Goal: Task Accomplishment & Management: Use online tool/utility

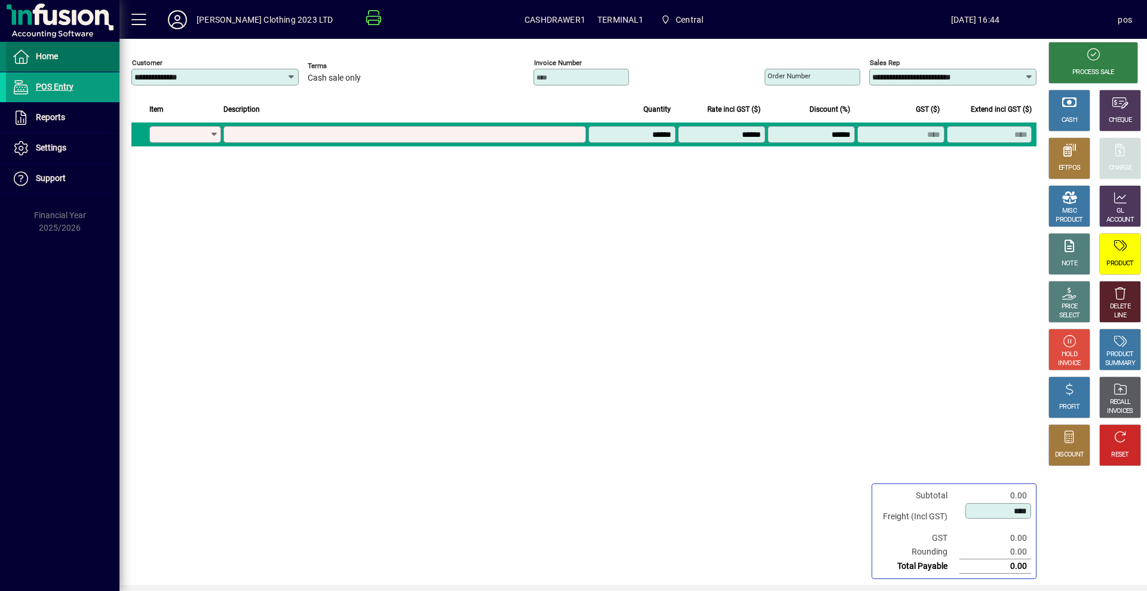
click at [96, 55] on span at bounding box center [63, 56] width 114 height 29
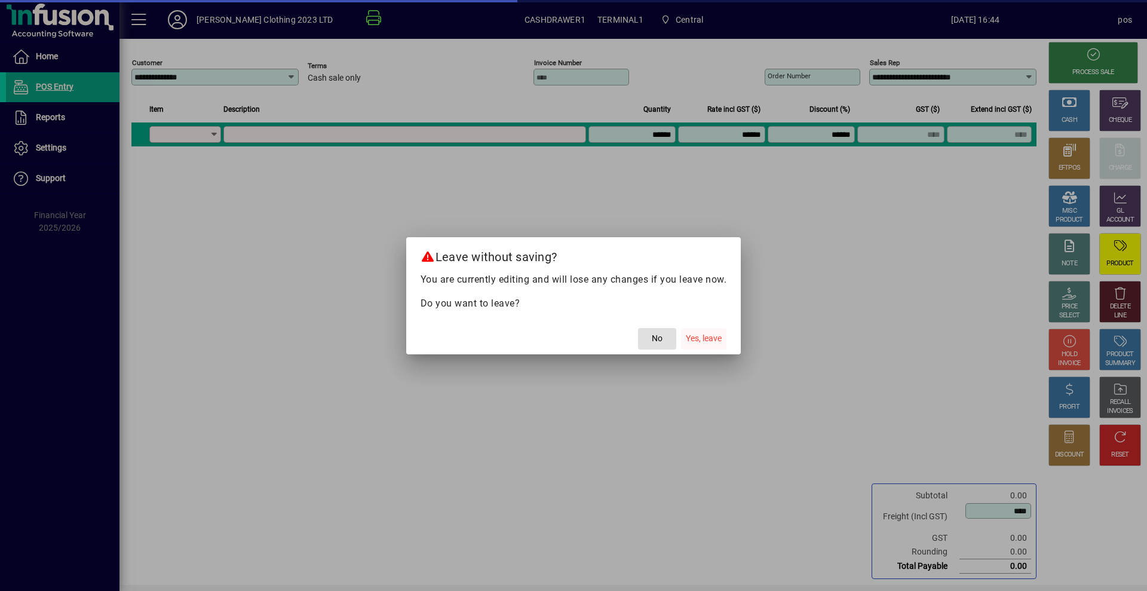
click at [704, 336] on span "Yes, leave" at bounding box center [704, 338] width 36 height 13
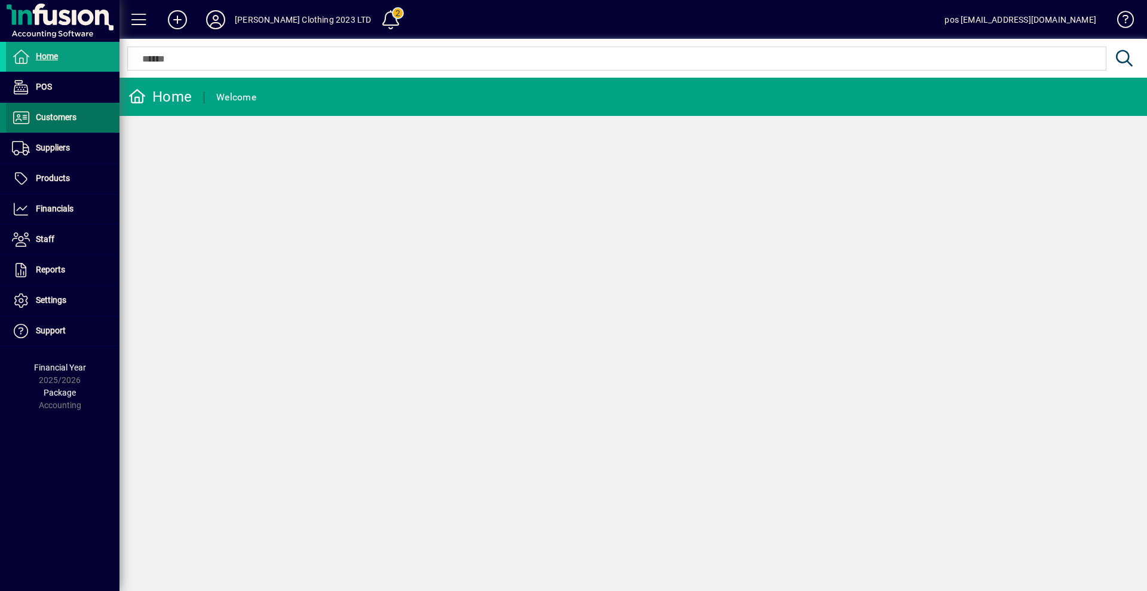
click at [65, 114] on span "Customers" at bounding box center [56, 117] width 41 height 10
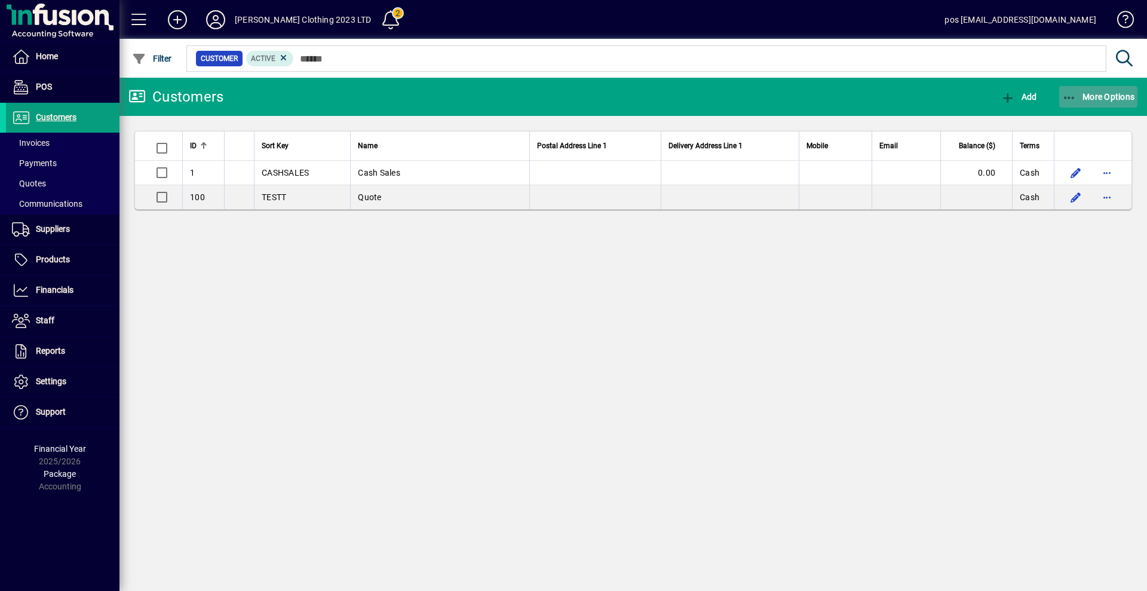
click at [1107, 96] on span "More Options" at bounding box center [1099, 97] width 73 height 10
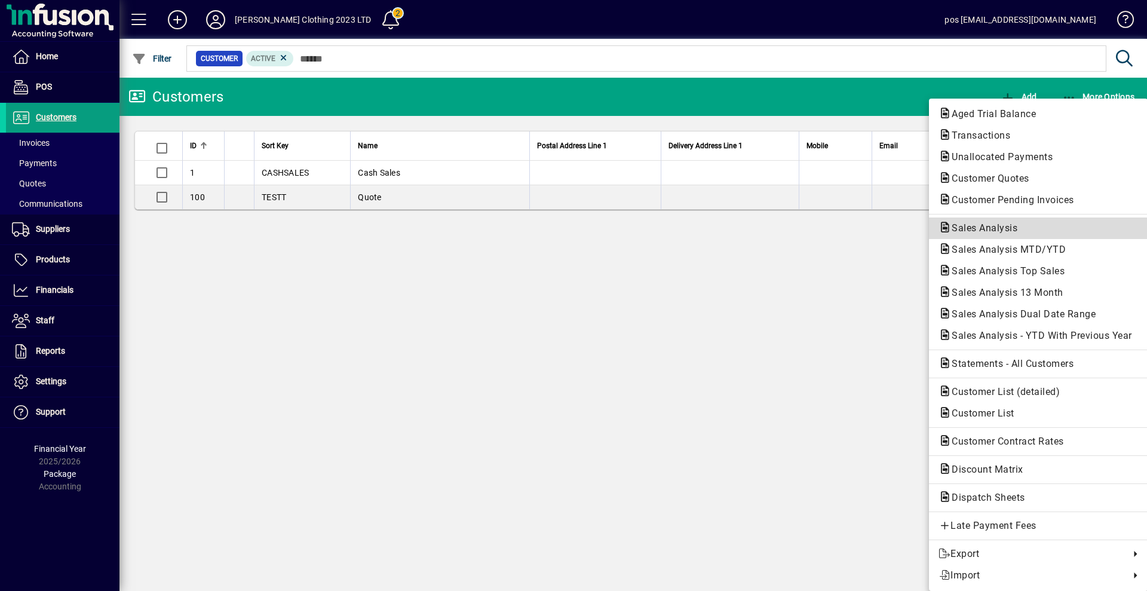
click at [1002, 232] on span "Sales Analysis" at bounding box center [981, 227] width 85 height 11
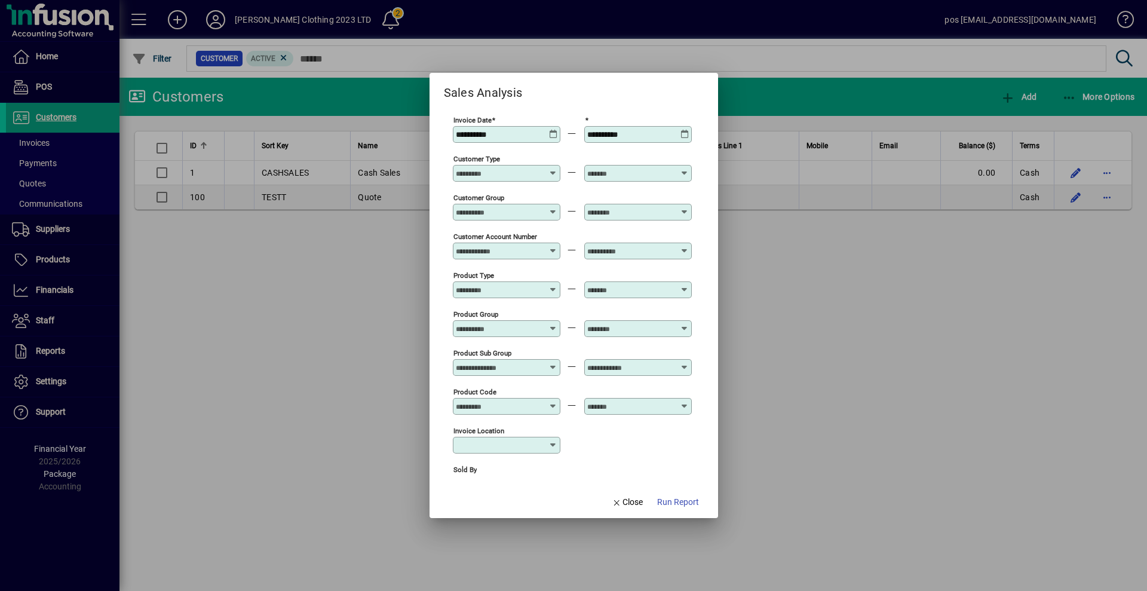
click at [553, 130] on icon at bounding box center [553, 130] width 9 height 0
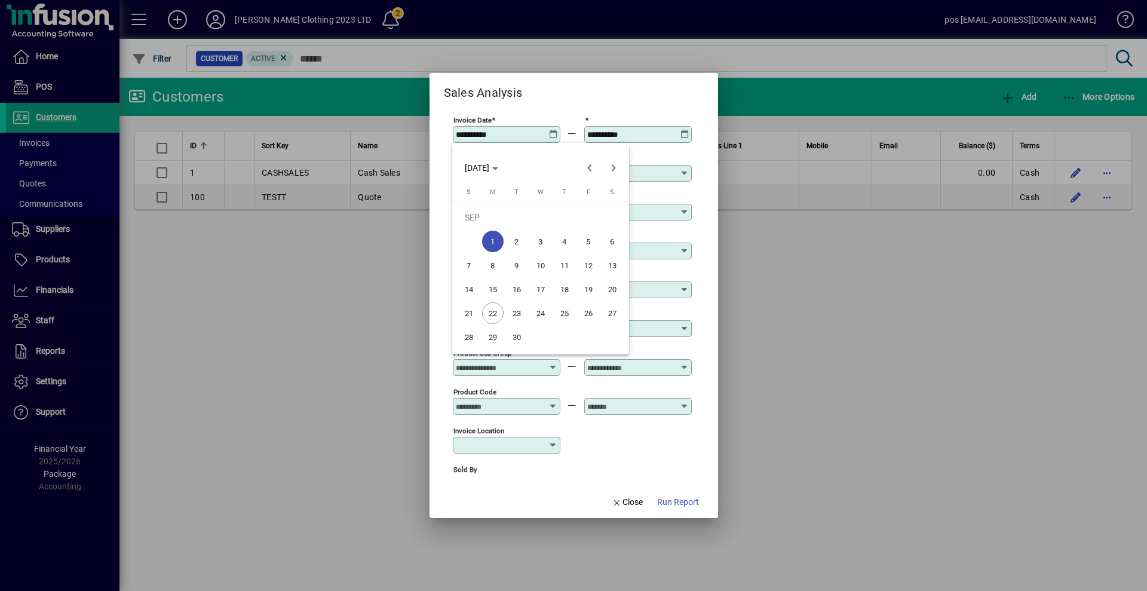
click at [488, 313] on span "22" at bounding box center [493, 313] width 22 height 22
type input "**********"
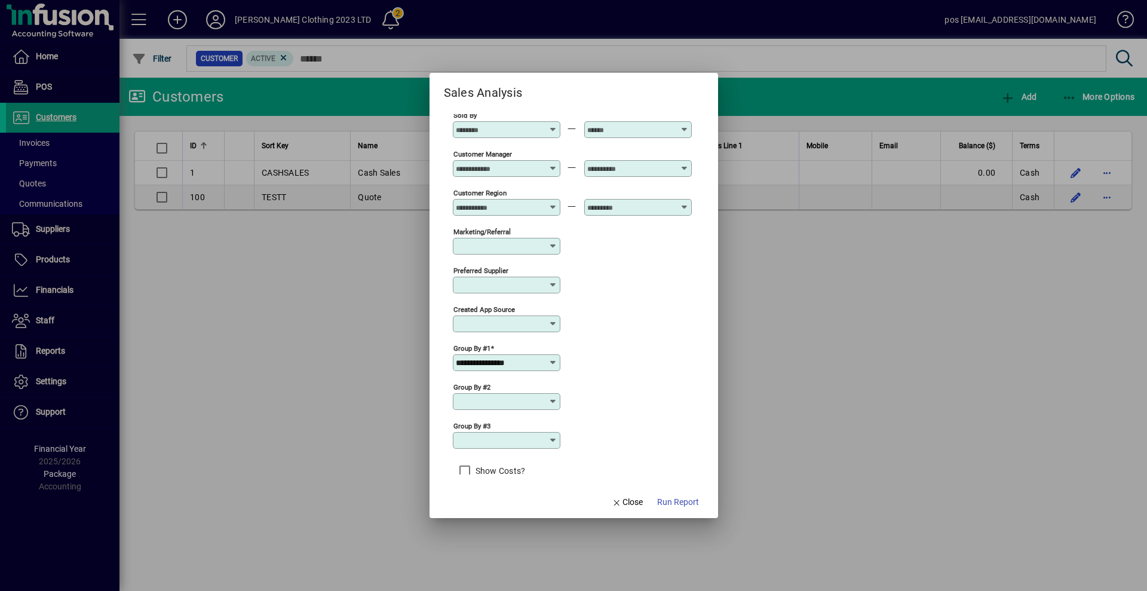
scroll to position [366, 0]
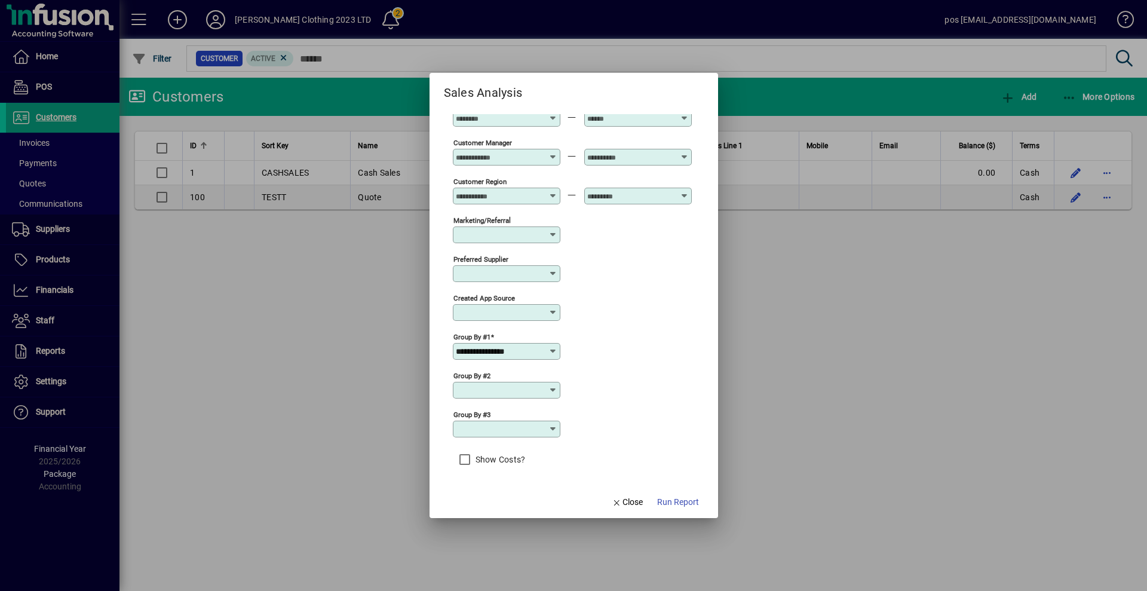
click at [555, 351] on icon at bounding box center [554, 352] width 10 height 10
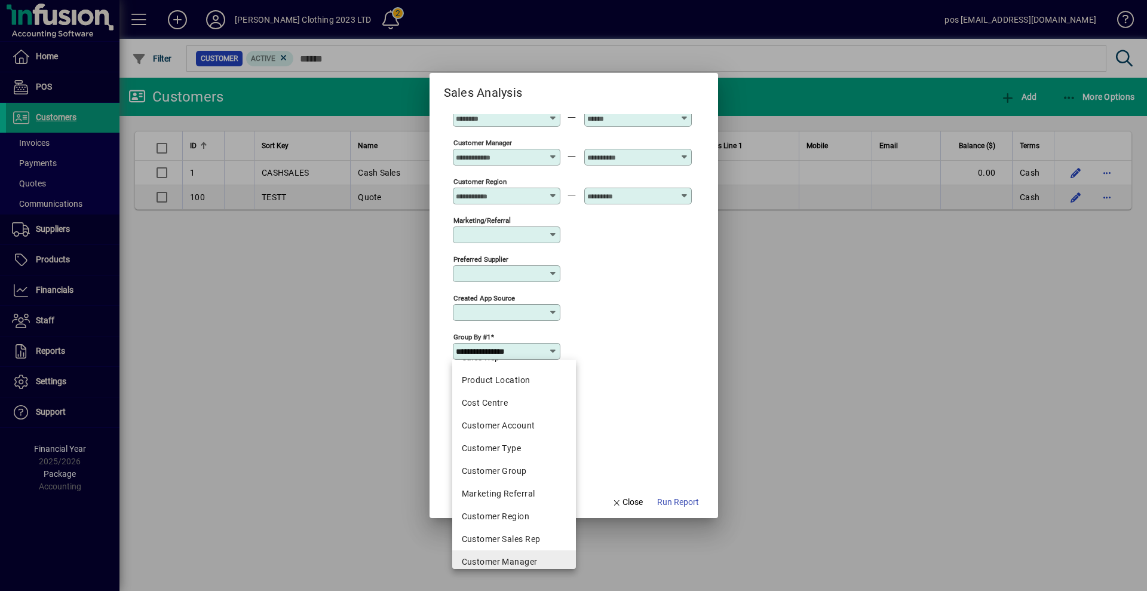
scroll to position [179, 0]
click at [506, 440] on div "Product Code" at bounding box center [514, 446] width 105 height 13
type input "**********"
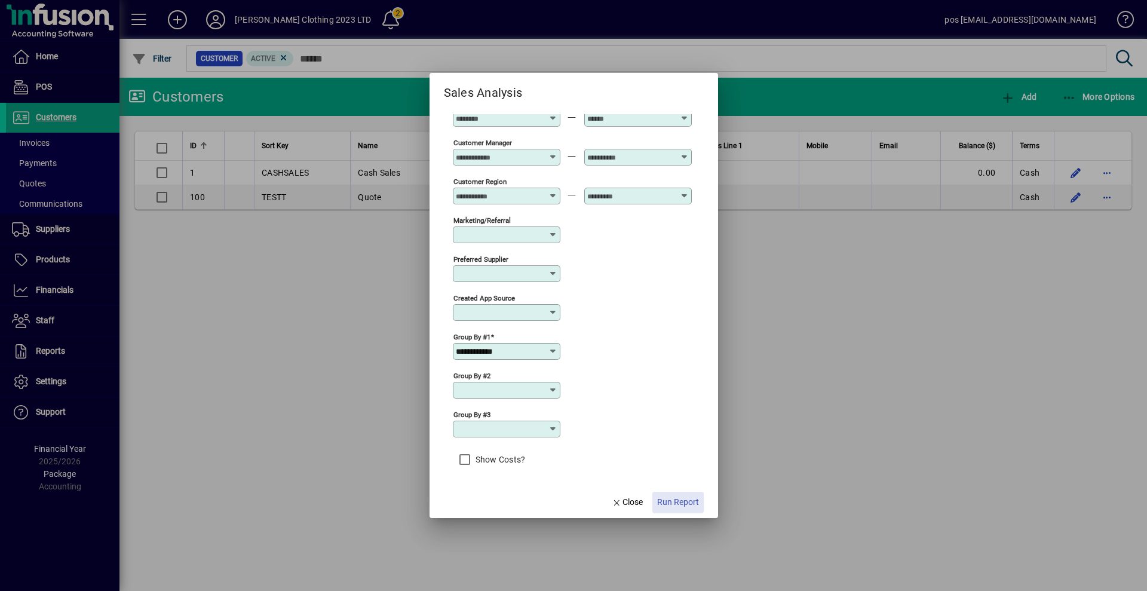
click at [679, 501] on span "Run Report" at bounding box center [678, 502] width 42 height 13
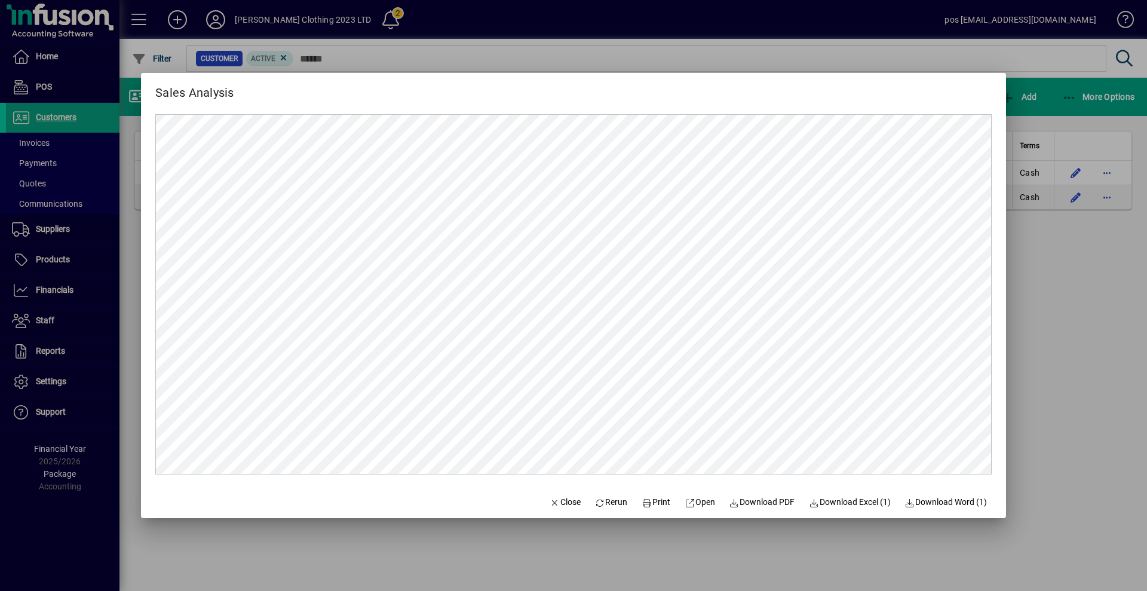
scroll to position [0, 0]
click at [648, 501] on span "Print" at bounding box center [656, 502] width 29 height 13
click at [557, 501] on span "Close" at bounding box center [565, 502] width 31 height 13
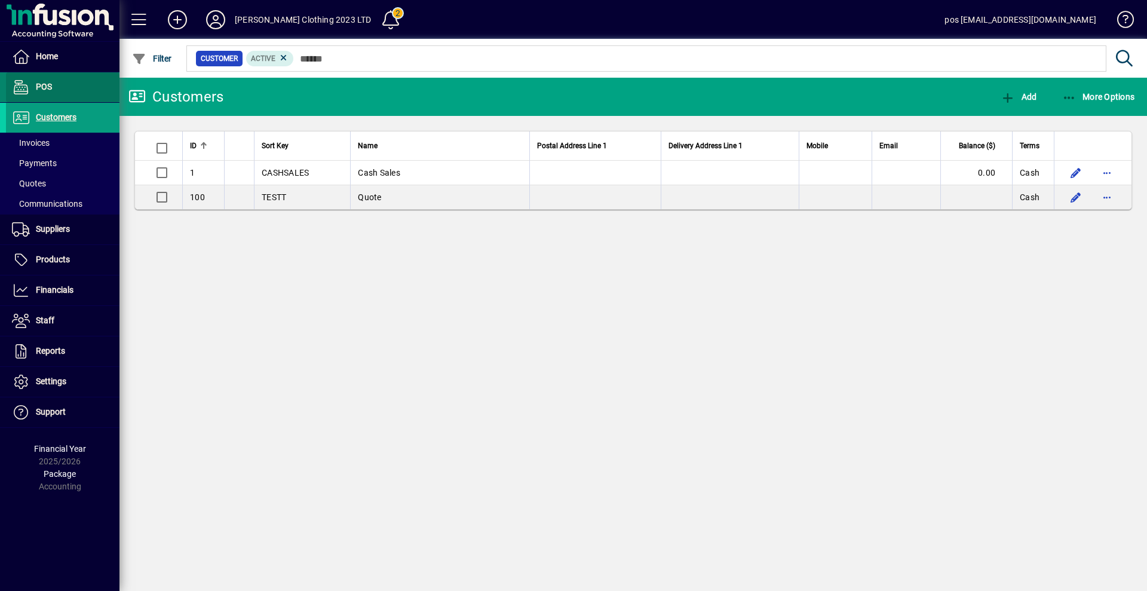
click at [53, 88] on span at bounding box center [63, 87] width 114 height 29
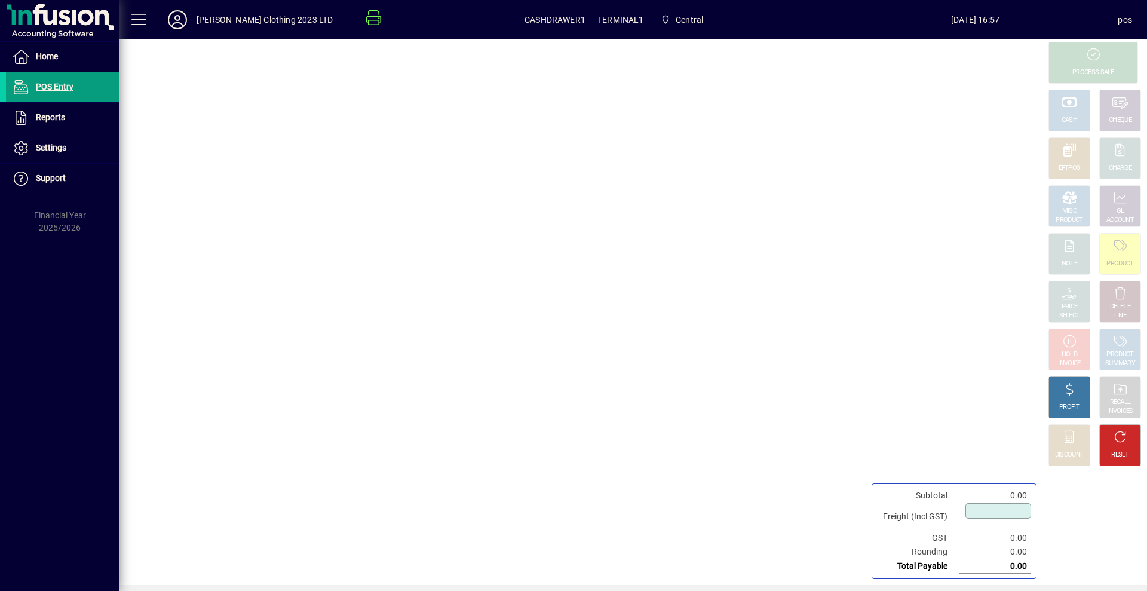
type input "****"
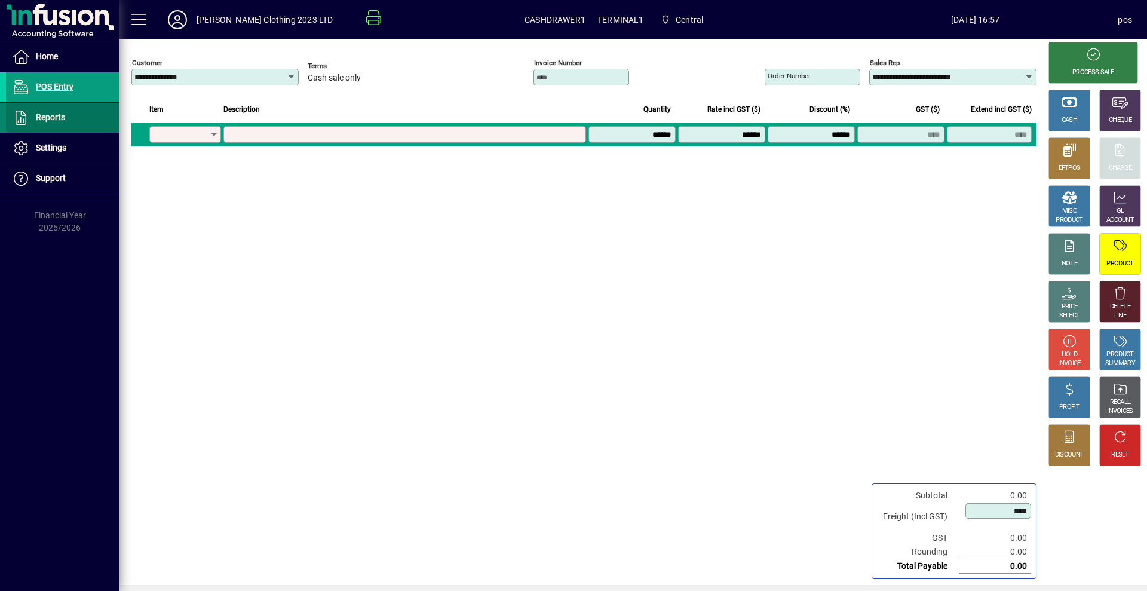
click at [52, 117] on span "Reports" at bounding box center [50, 117] width 29 height 10
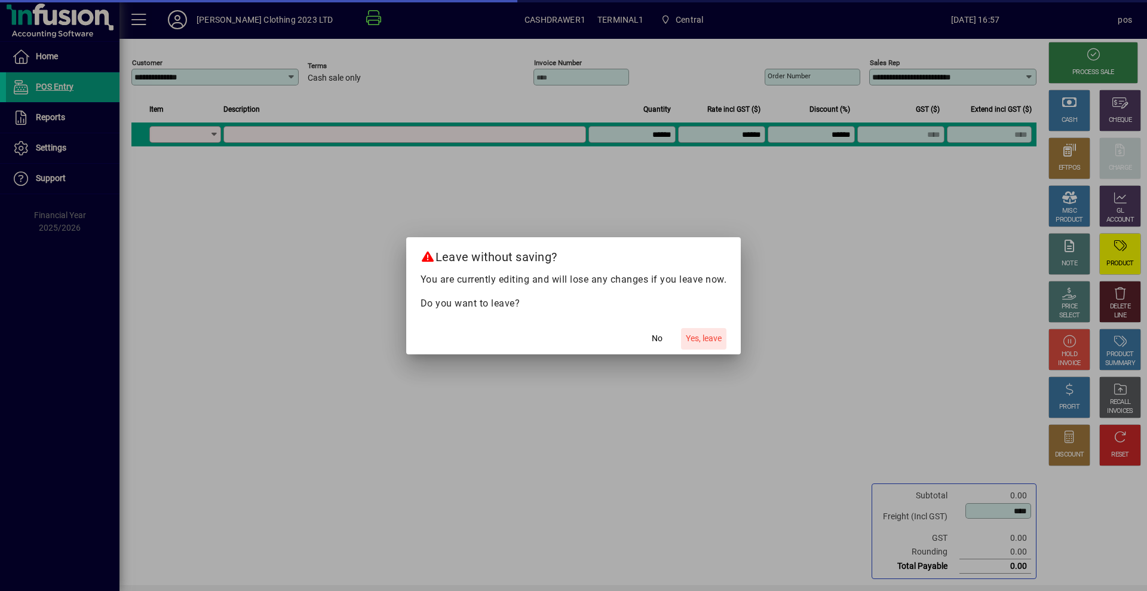
click at [699, 341] on span "Yes, leave" at bounding box center [704, 338] width 36 height 13
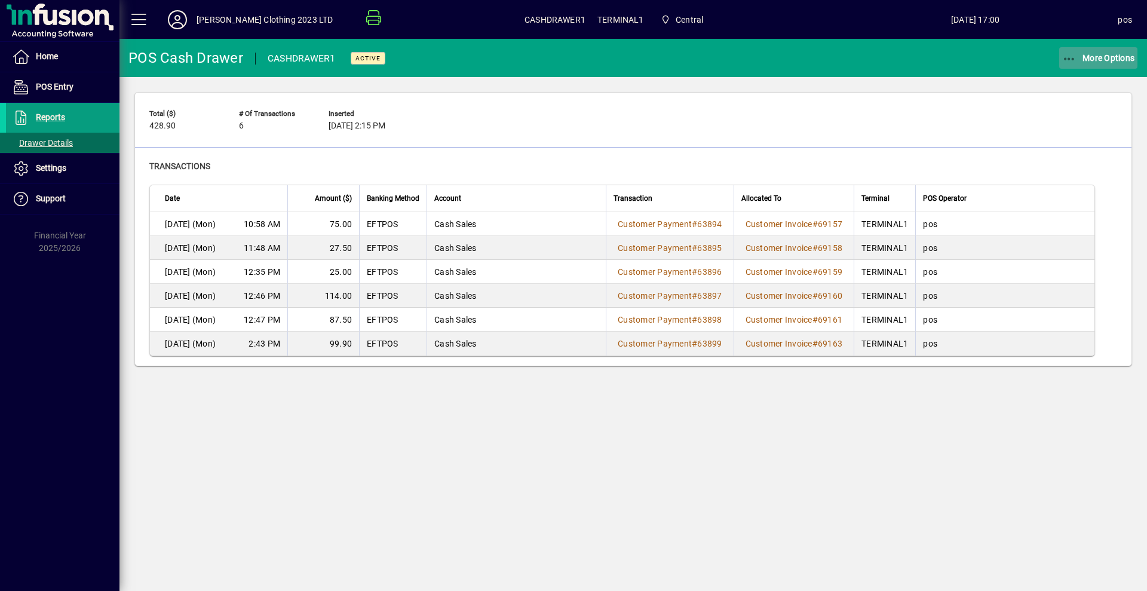
click at [1100, 56] on span "More Options" at bounding box center [1099, 58] width 73 height 10
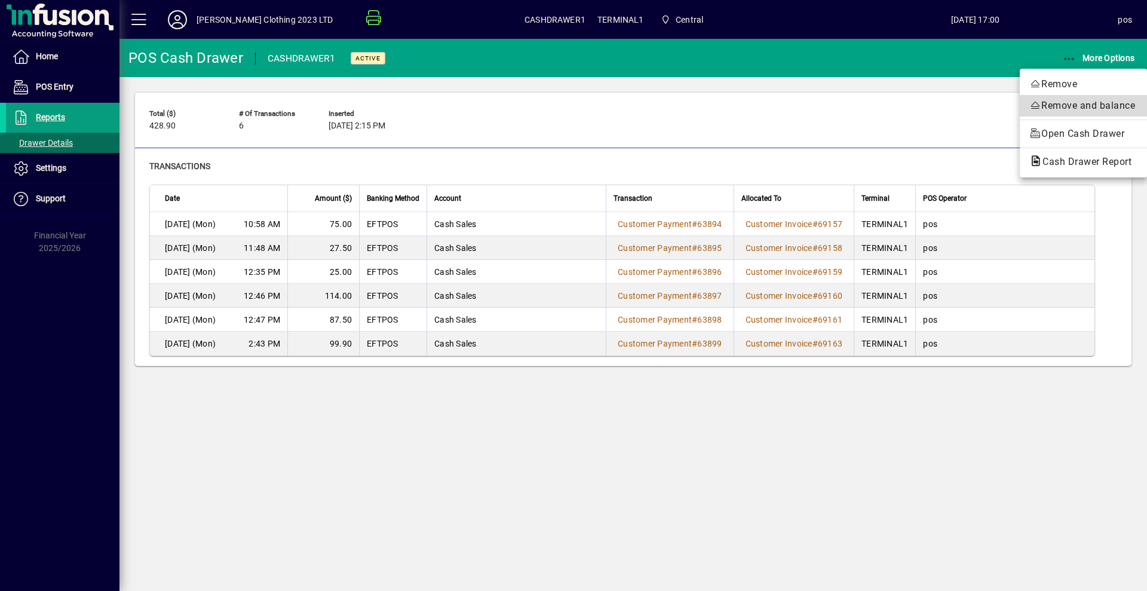
click at [1060, 103] on span "Remove and balance" at bounding box center [1084, 106] width 108 height 14
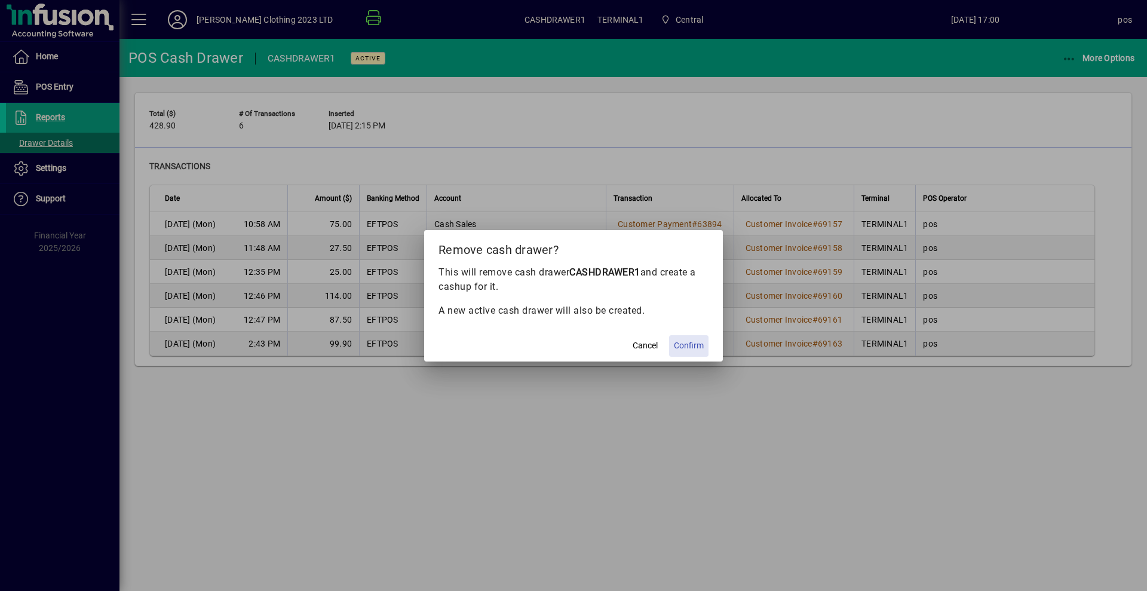
click at [692, 349] on span "Confirm" at bounding box center [689, 345] width 30 height 13
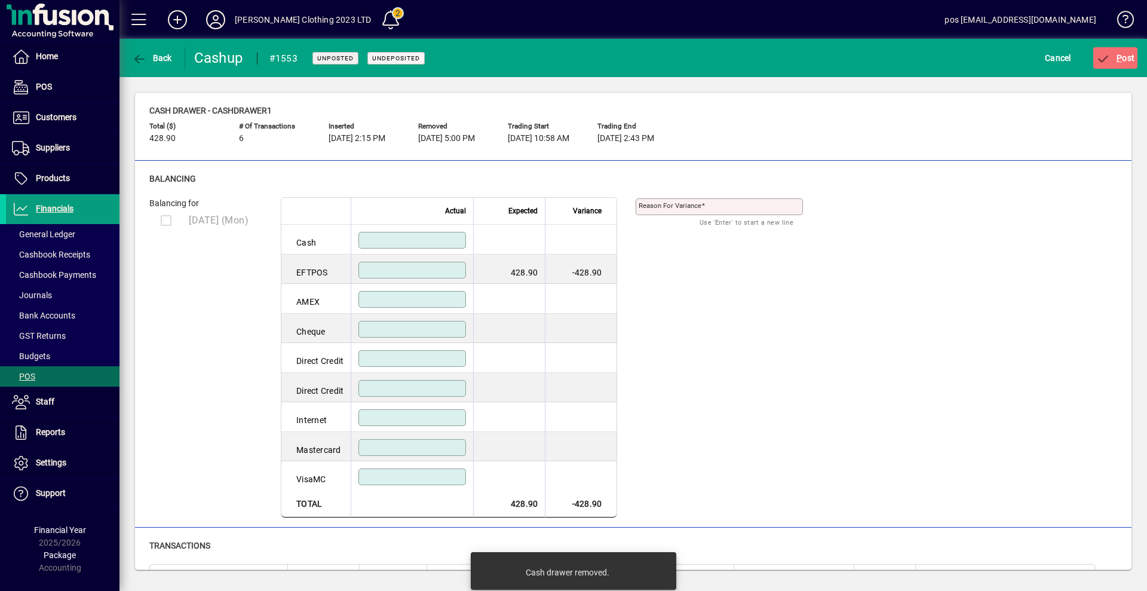
click at [434, 269] on input at bounding box center [414, 270] width 104 height 10
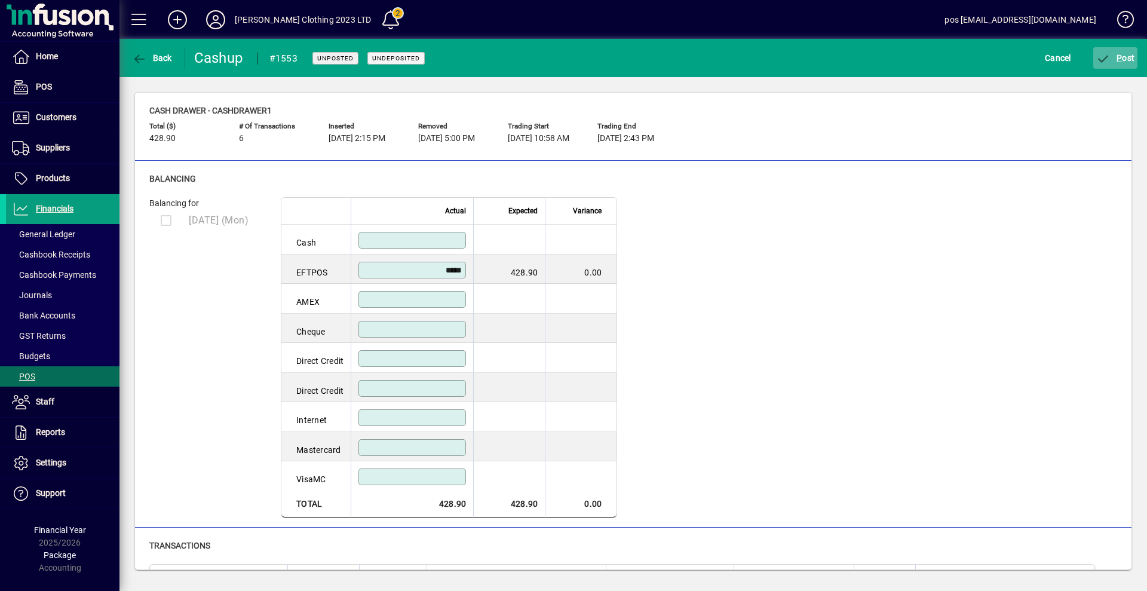
type input "******"
click at [1122, 57] on span "P" at bounding box center [1119, 58] width 5 height 10
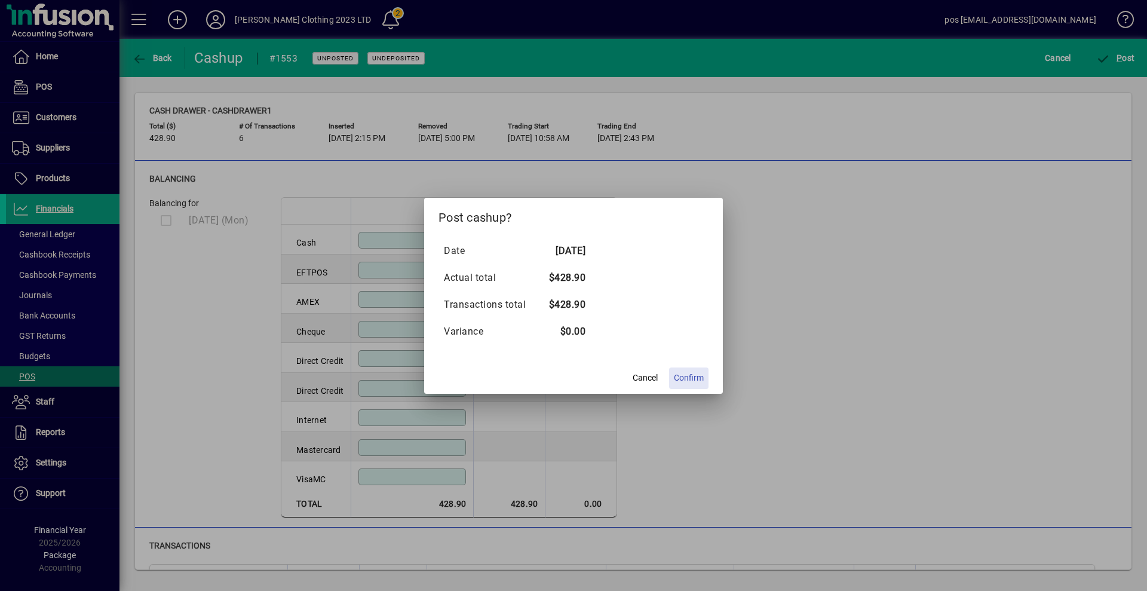
click at [690, 379] on span "Confirm" at bounding box center [689, 378] width 30 height 13
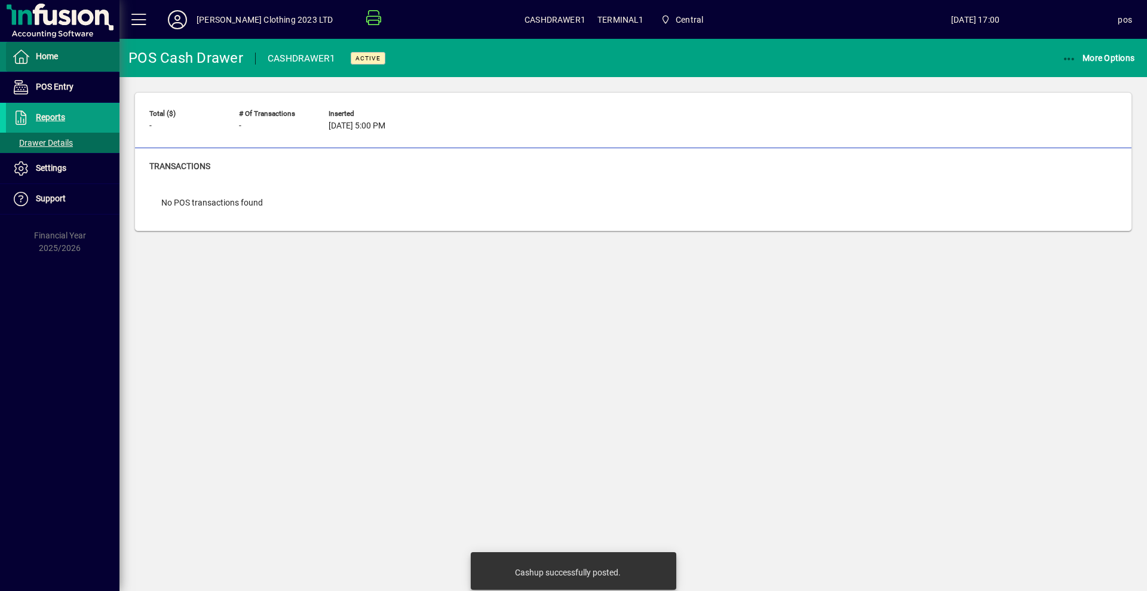
click at [56, 55] on span "Home" at bounding box center [47, 56] width 22 height 10
